Goal: Task Accomplishment & Management: Complete application form

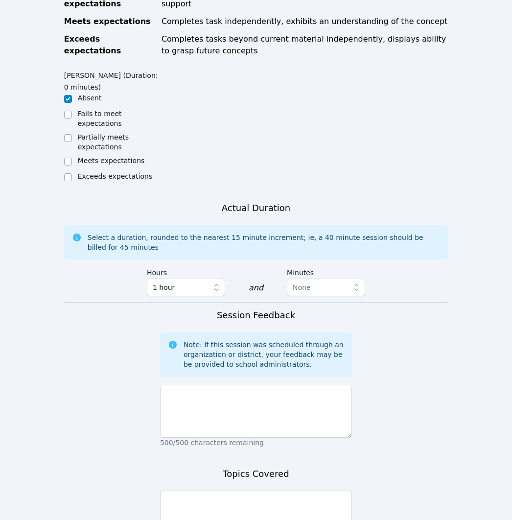
scroll to position [460, 0]
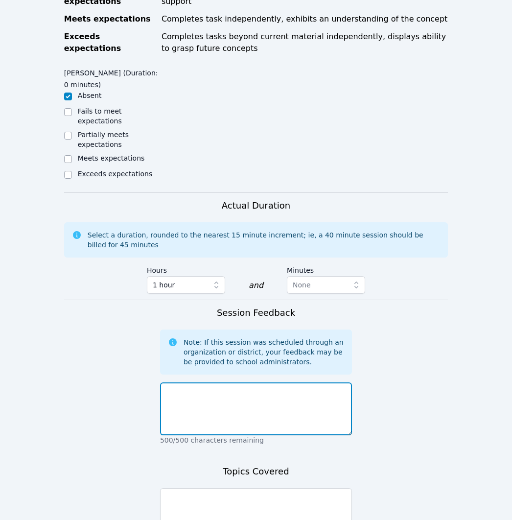
click at [296, 421] on textarea at bounding box center [256, 409] width 192 height 53
type textarea "S"
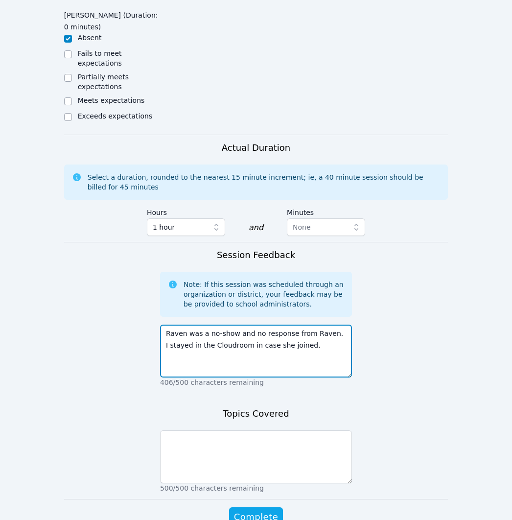
scroll to position [522, 0]
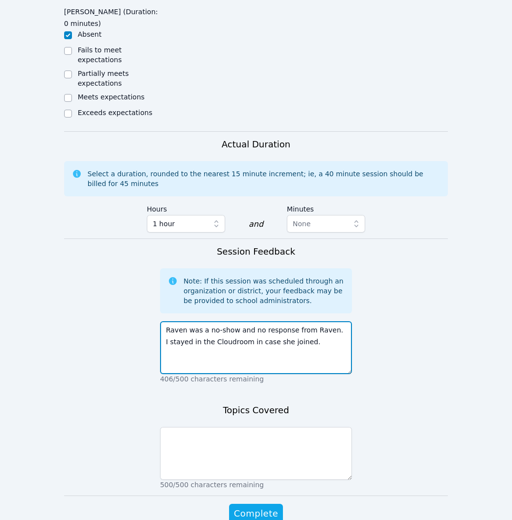
type textarea "Raven was a no-show and no response from Raven. I stayed in the Cloudroom in ca…"
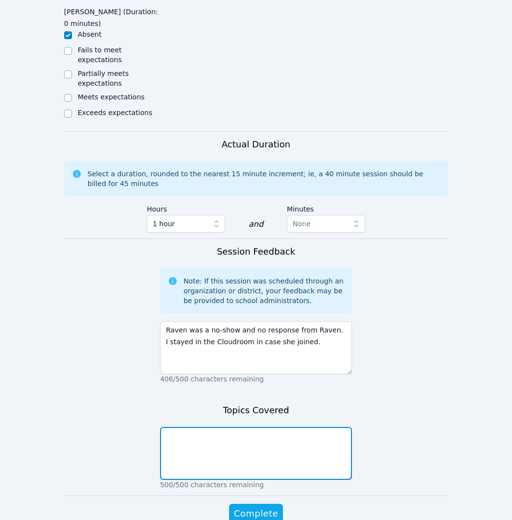
click at [247, 450] on textarea at bounding box center [256, 453] width 192 height 53
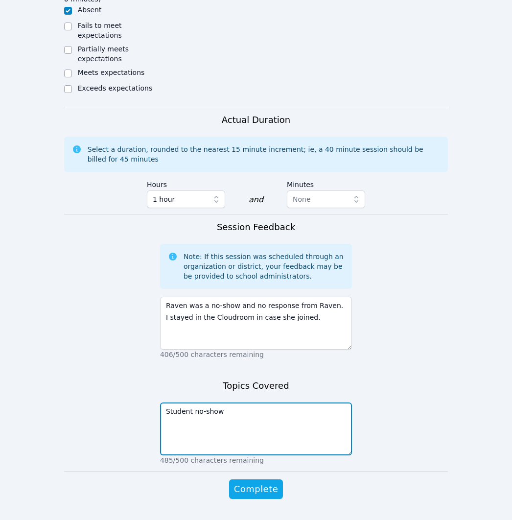
scroll to position [552, 0]
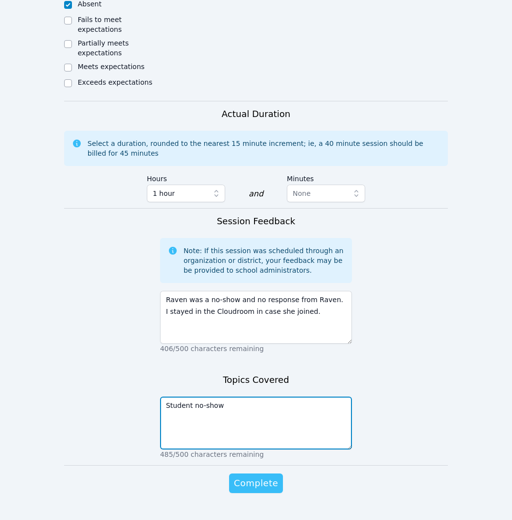
type textarea "Student no-show"
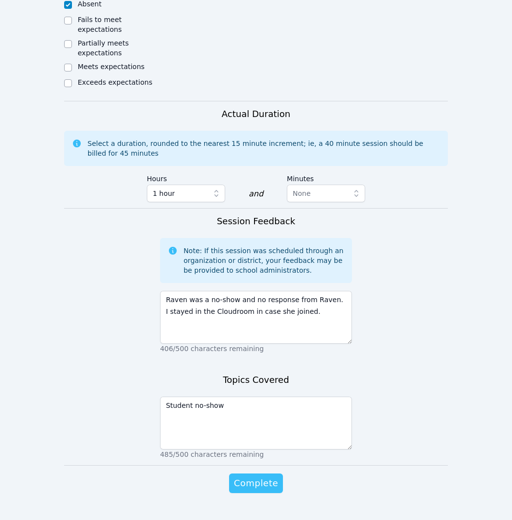
click at [261, 485] on span "Complete" at bounding box center [256, 484] width 44 height 14
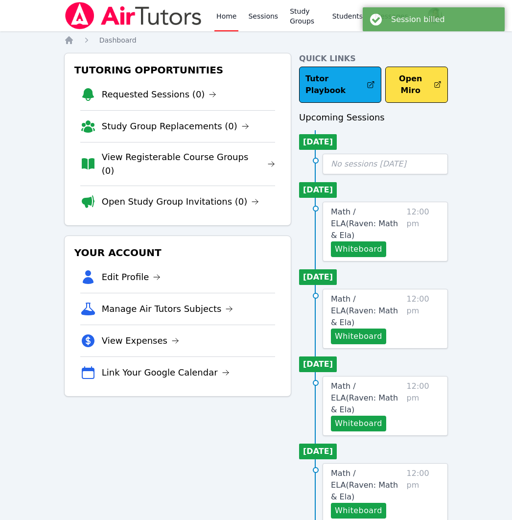
click at [187, 123] on link "Study Group Replacements (0)" at bounding box center [175, 127] width 147 height 14
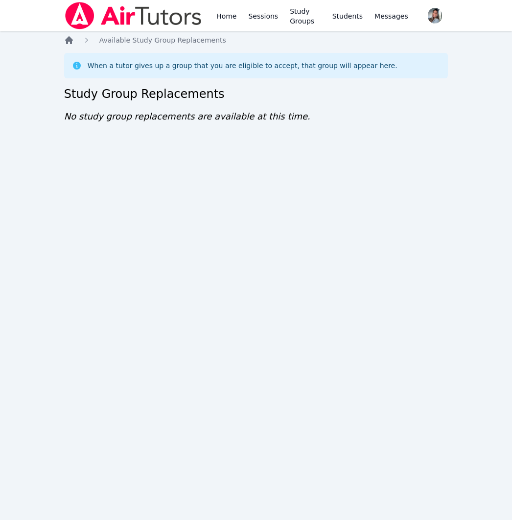
click at [69, 40] on icon "Breadcrumb" at bounding box center [69, 40] width 8 height 8
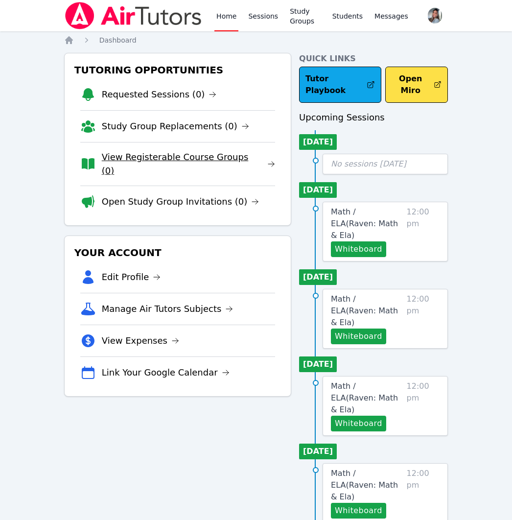
click at [213, 162] on link "View Registerable Course Groups (0)" at bounding box center [188, 163] width 173 height 27
